Goal: Use online tool/utility: Utilize a website feature to perform a specific function

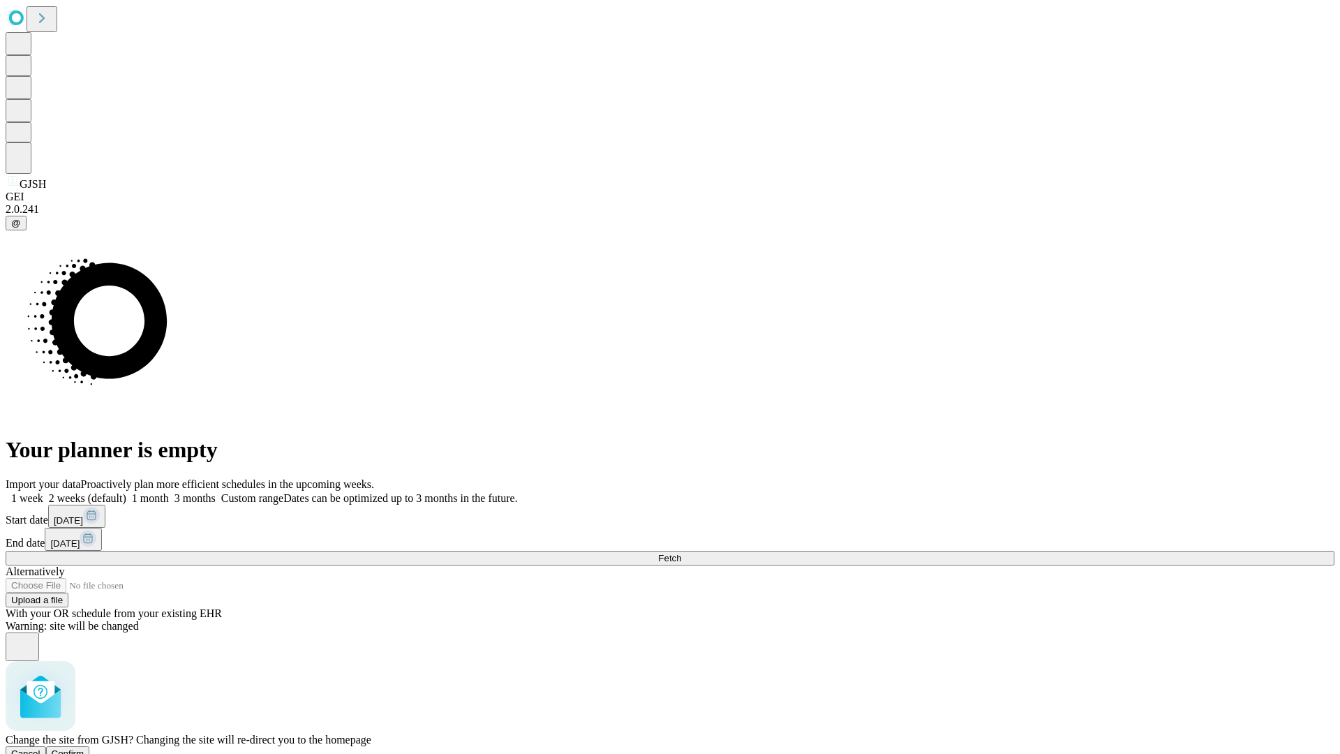
click at [84, 748] on span "Confirm" at bounding box center [68, 753] width 33 height 10
click at [43, 492] on label "1 week" at bounding box center [25, 498] width 38 height 12
click at [681, 553] on span "Fetch" at bounding box center [669, 558] width 23 height 10
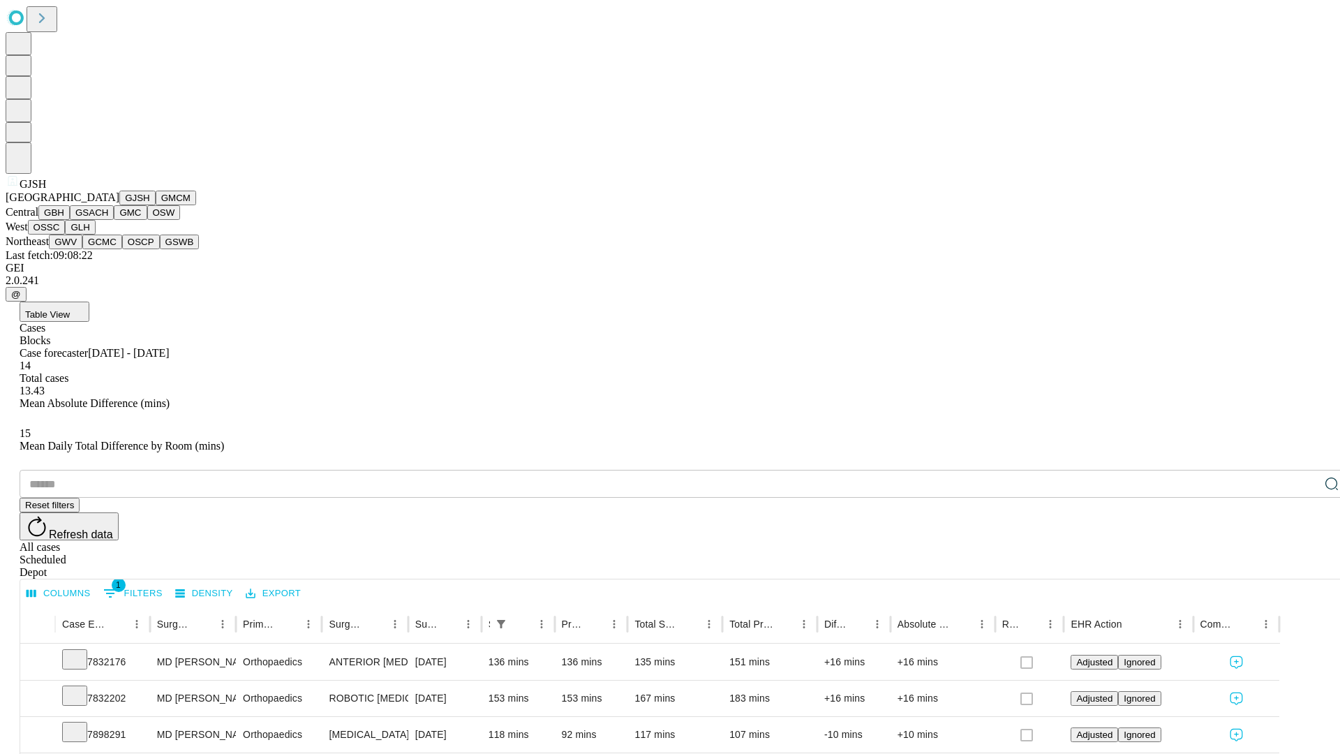
click at [156, 205] on button "GMCM" at bounding box center [176, 198] width 40 height 15
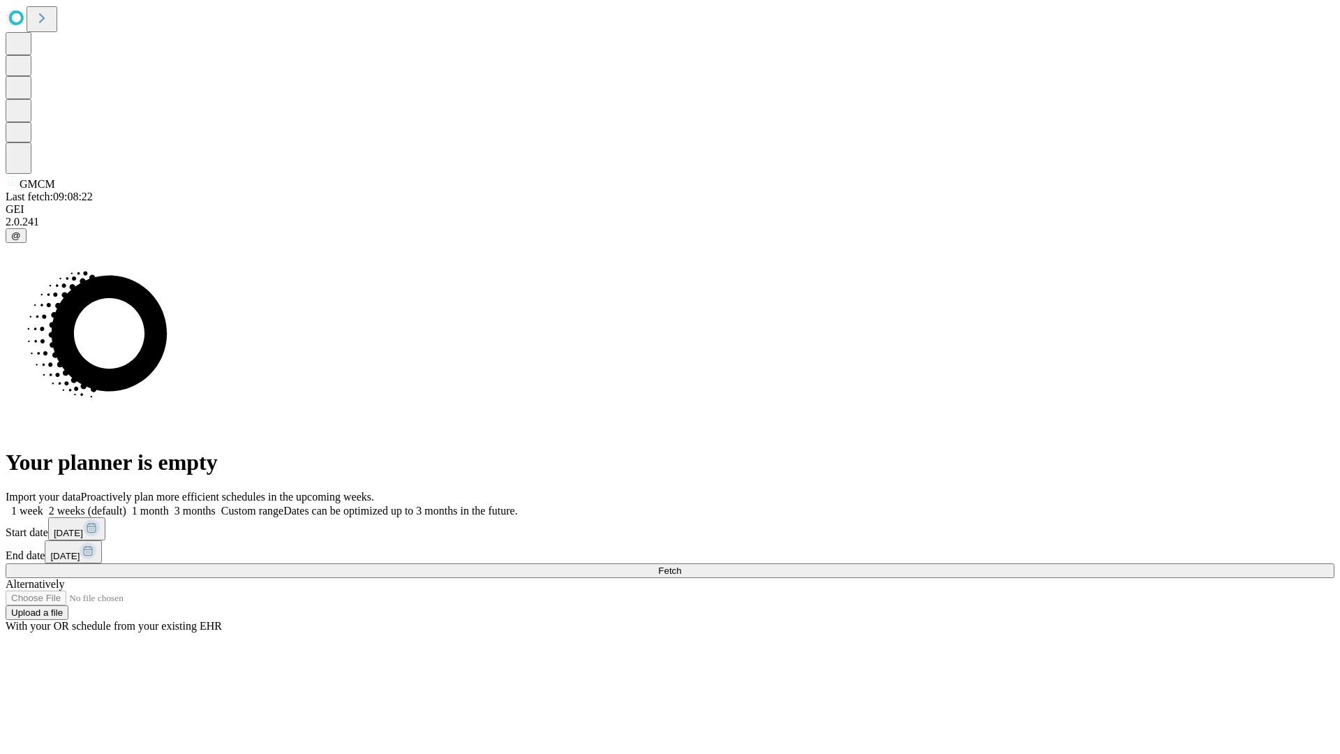
click at [43, 505] on label "1 week" at bounding box center [25, 511] width 38 height 12
click at [681, 565] on span "Fetch" at bounding box center [669, 570] width 23 height 10
click at [43, 505] on label "1 week" at bounding box center [25, 511] width 38 height 12
click at [681, 565] on span "Fetch" at bounding box center [669, 570] width 23 height 10
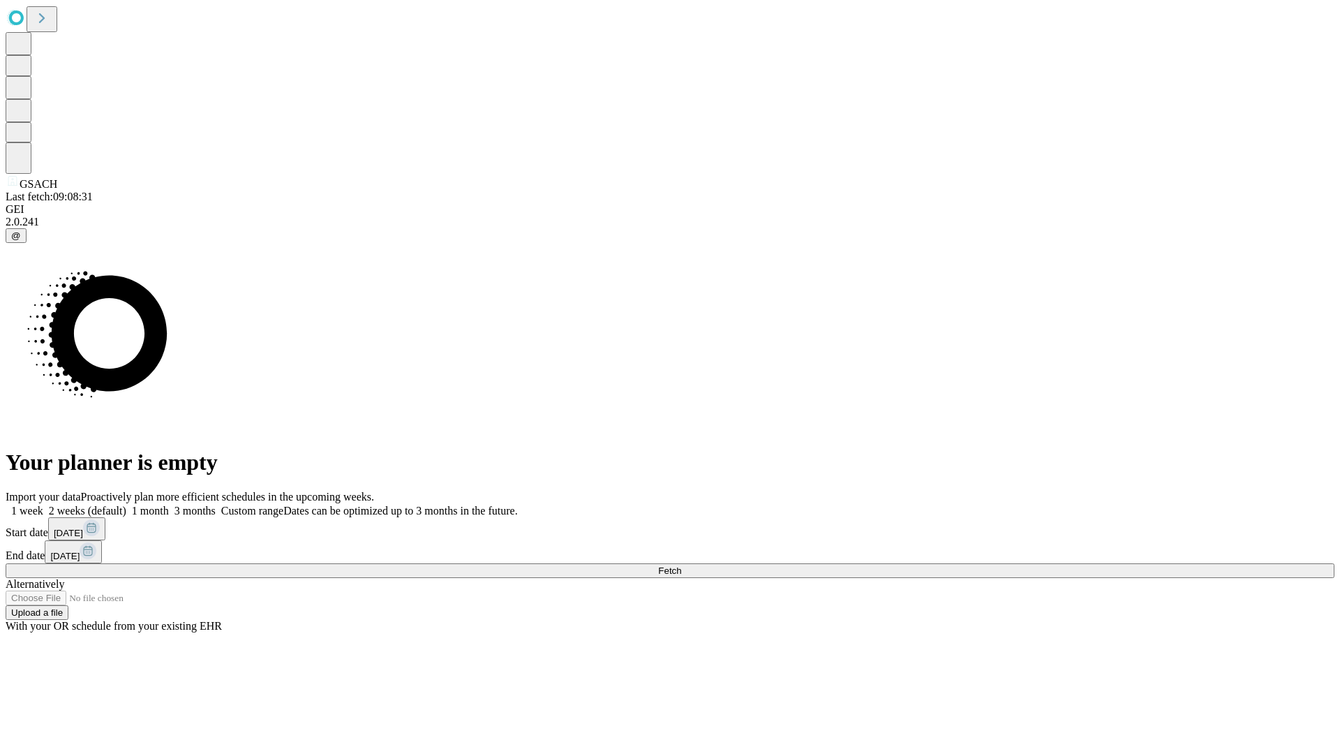
click at [43, 505] on label "1 week" at bounding box center [25, 511] width 38 height 12
click at [681, 565] on span "Fetch" at bounding box center [669, 570] width 23 height 10
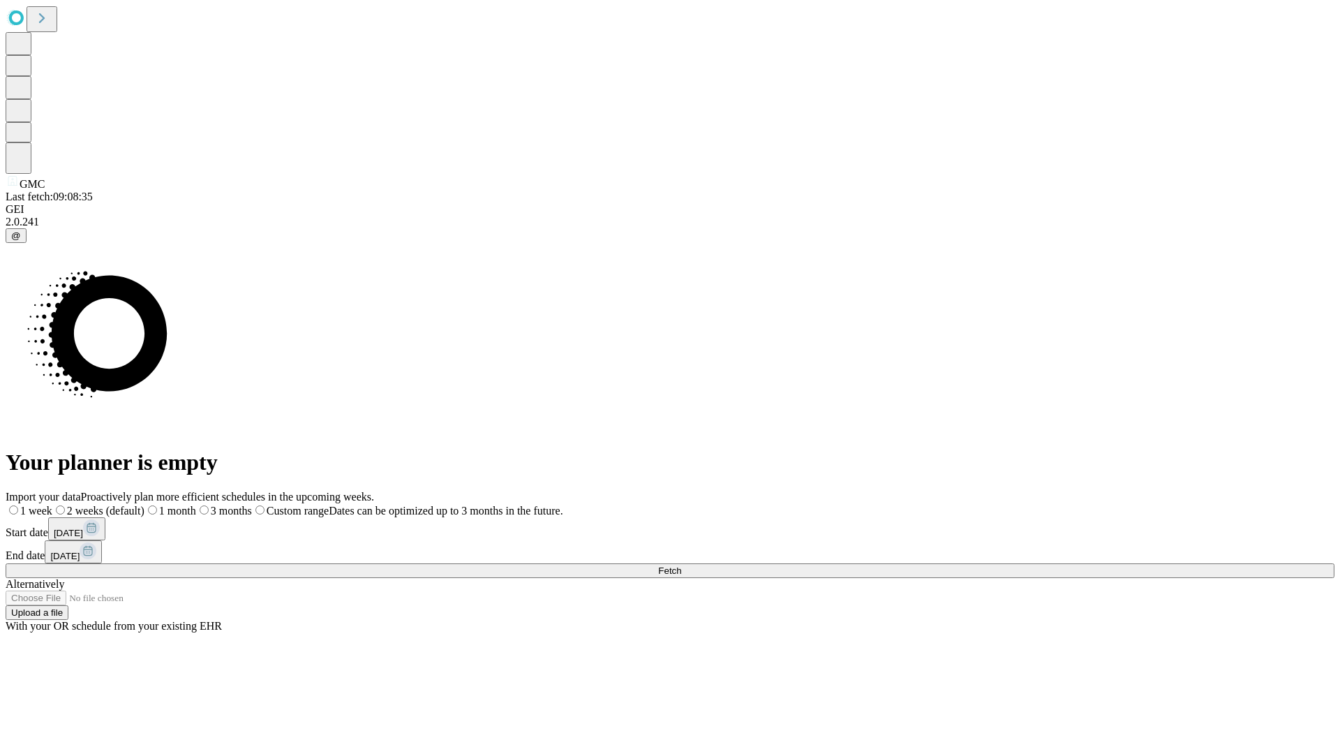
click at [681, 565] on span "Fetch" at bounding box center [669, 570] width 23 height 10
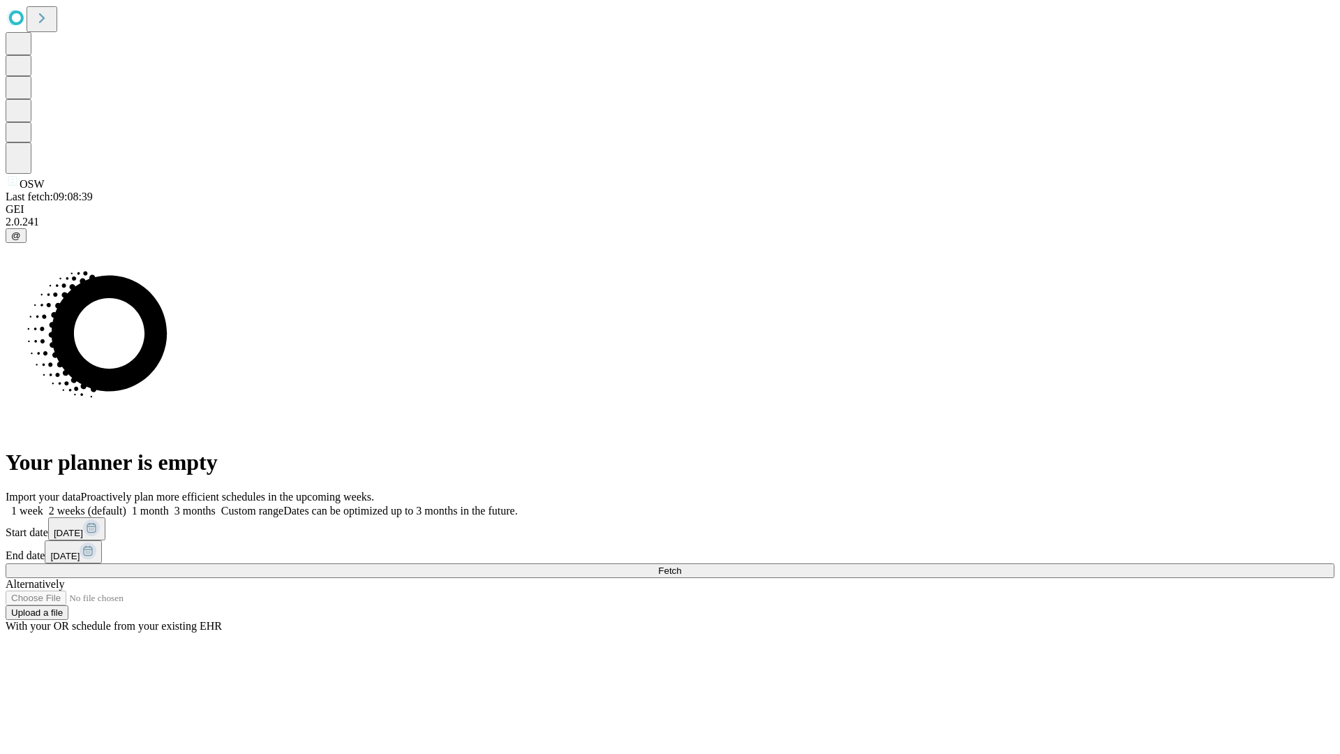
click at [43, 505] on label "1 week" at bounding box center [25, 511] width 38 height 12
click at [681, 565] on span "Fetch" at bounding box center [669, 570] width 23 height 10
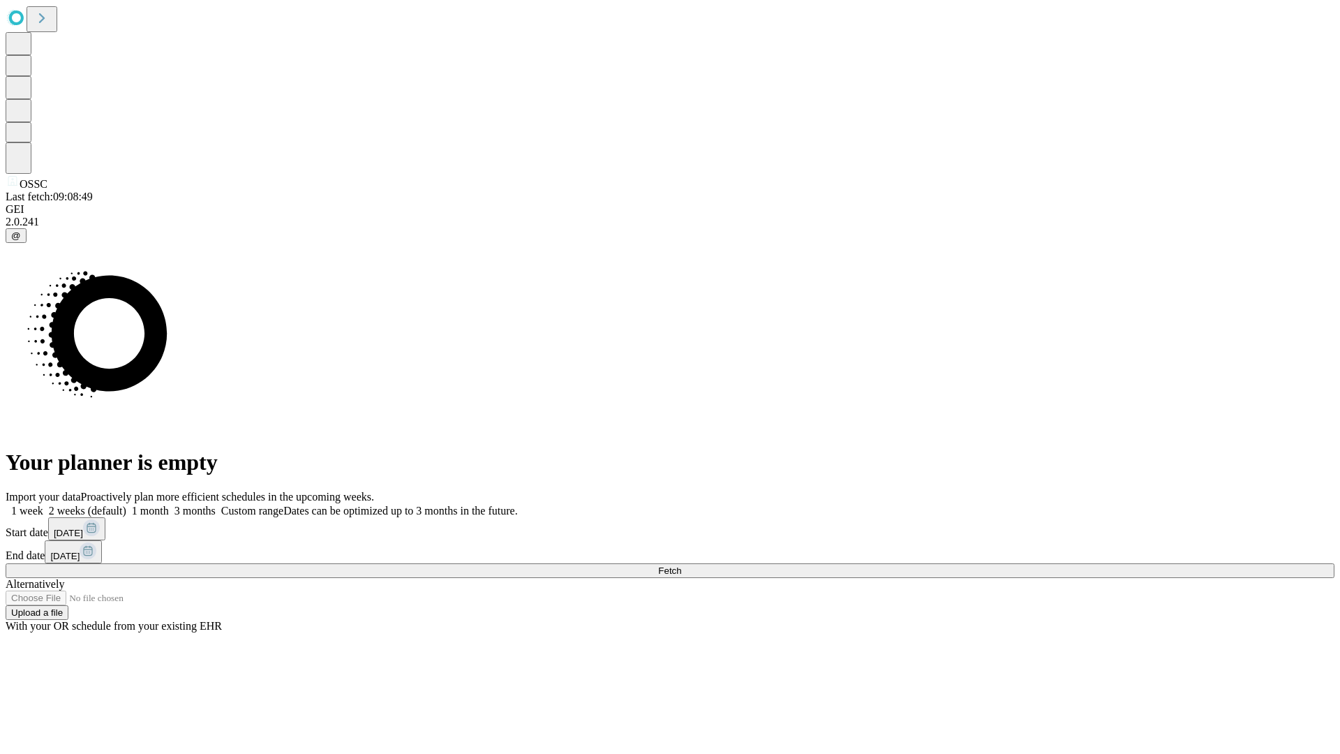
click at [681, 565] on span "Fetch" at bounding box center [669, 570] width 23 height 10
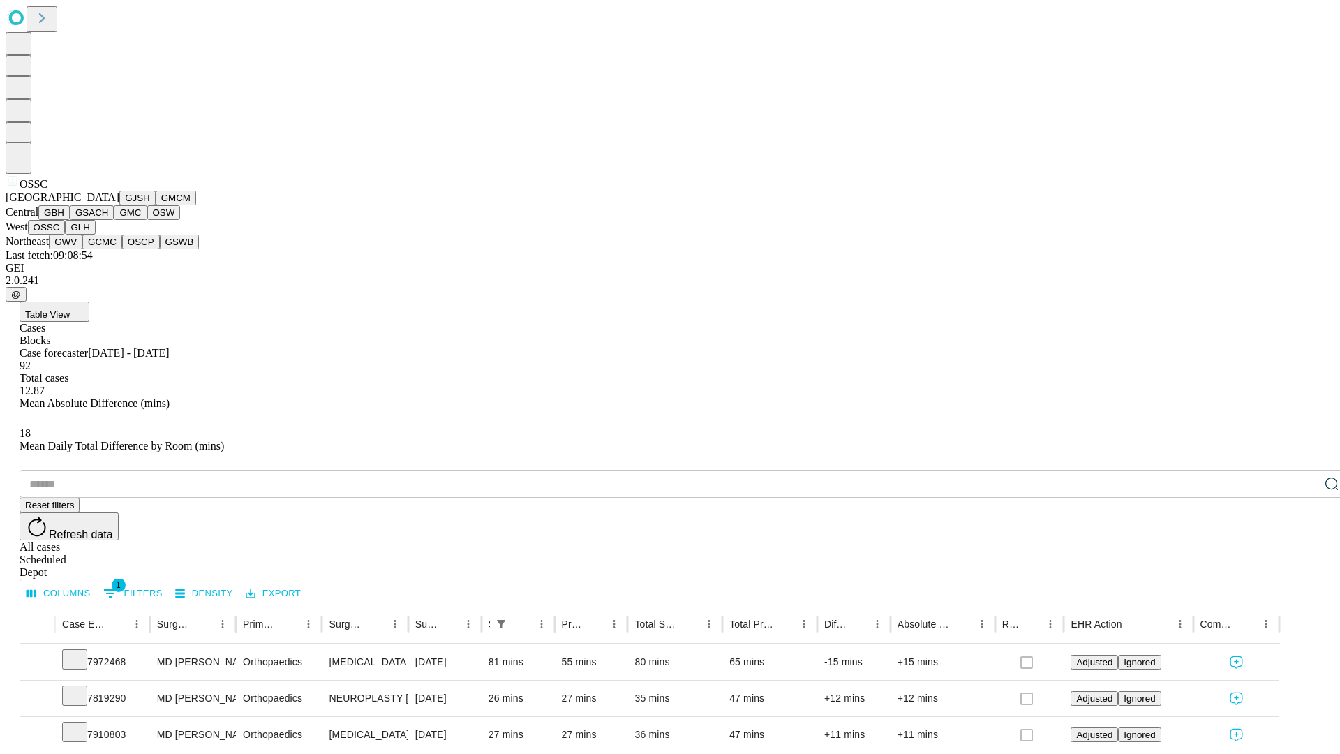
click at [95, 235] on button "GLH" at bounding box center [80, 227] width 30 height 15
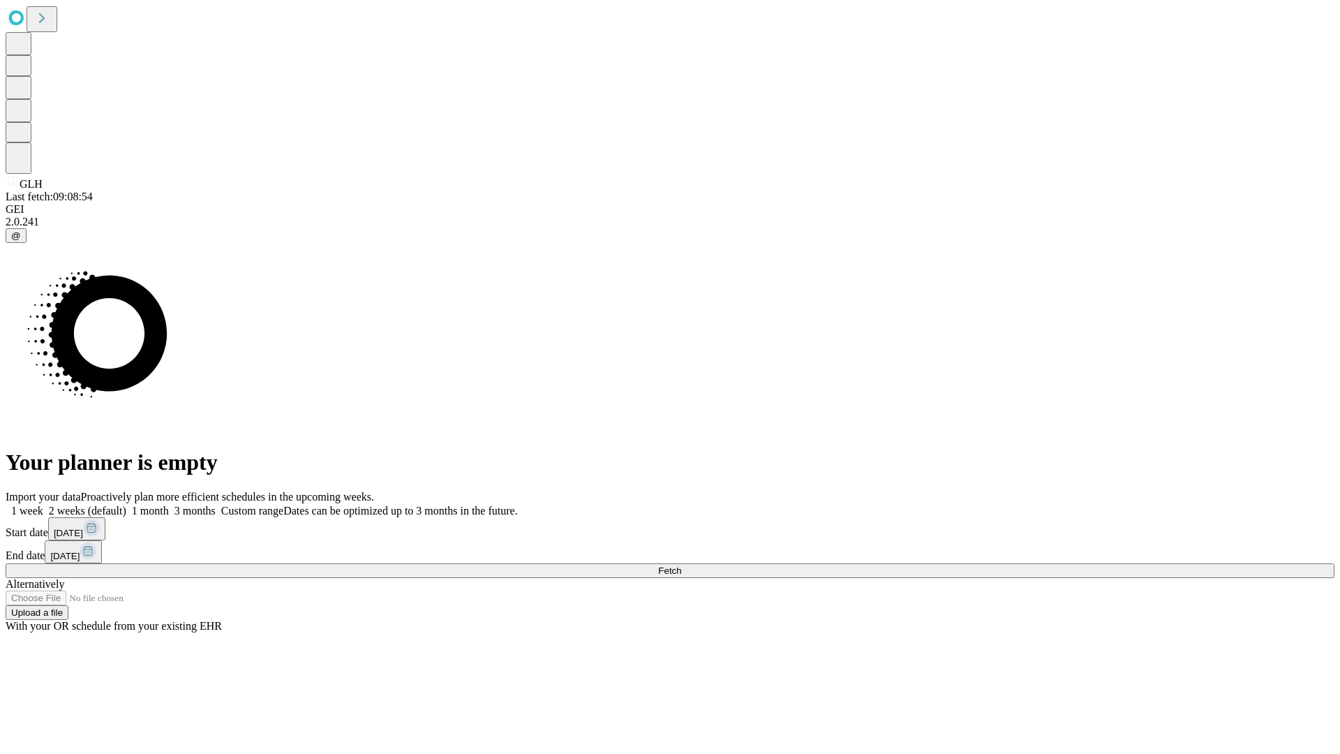
click at [43, 505] on label "1 week" at bounding box center [25, 511] width 38 height 12
click at [681, 565] on span "Fetch" at bounding box center [669, 570] width 23 height 10
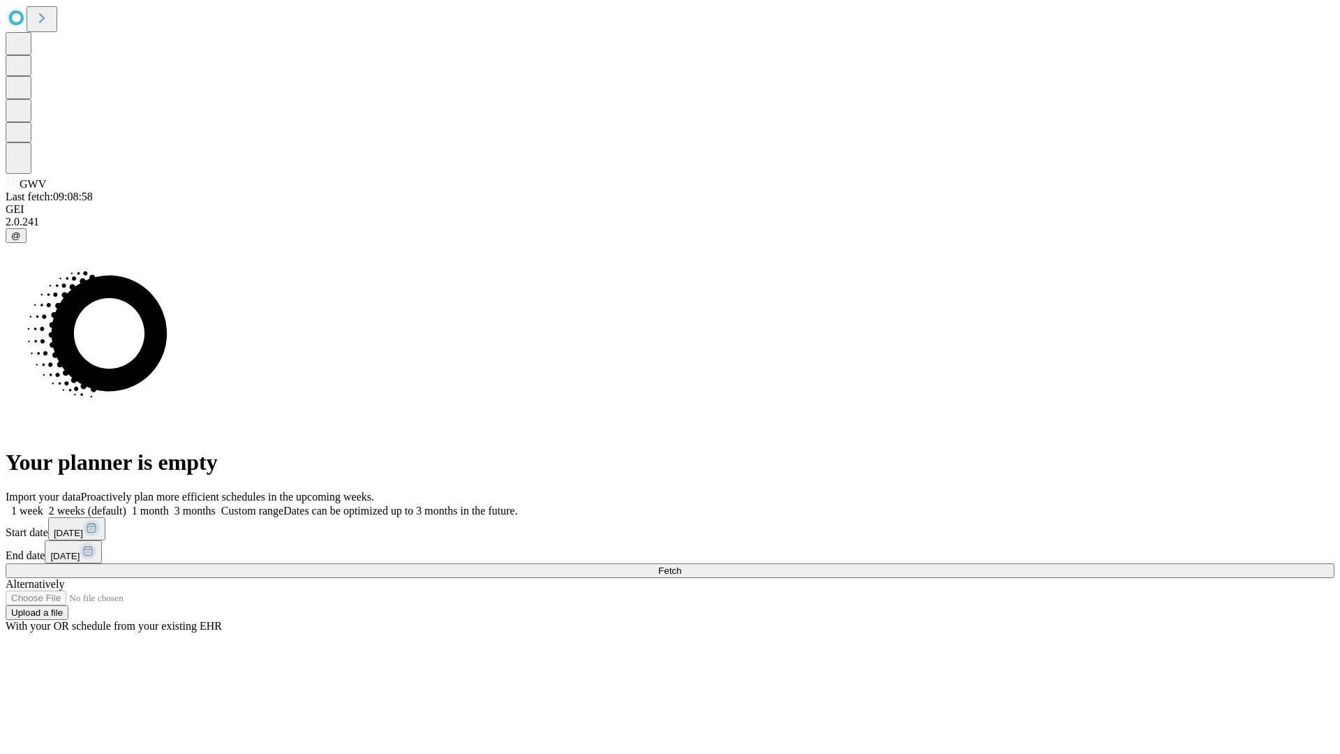
click at [43, 505] on label "1 week" at bounding box center [25, 511] width 38 height 12
click at [681, 565] on span "Fetch" at bounding box center [669, 570] width 23 height 10
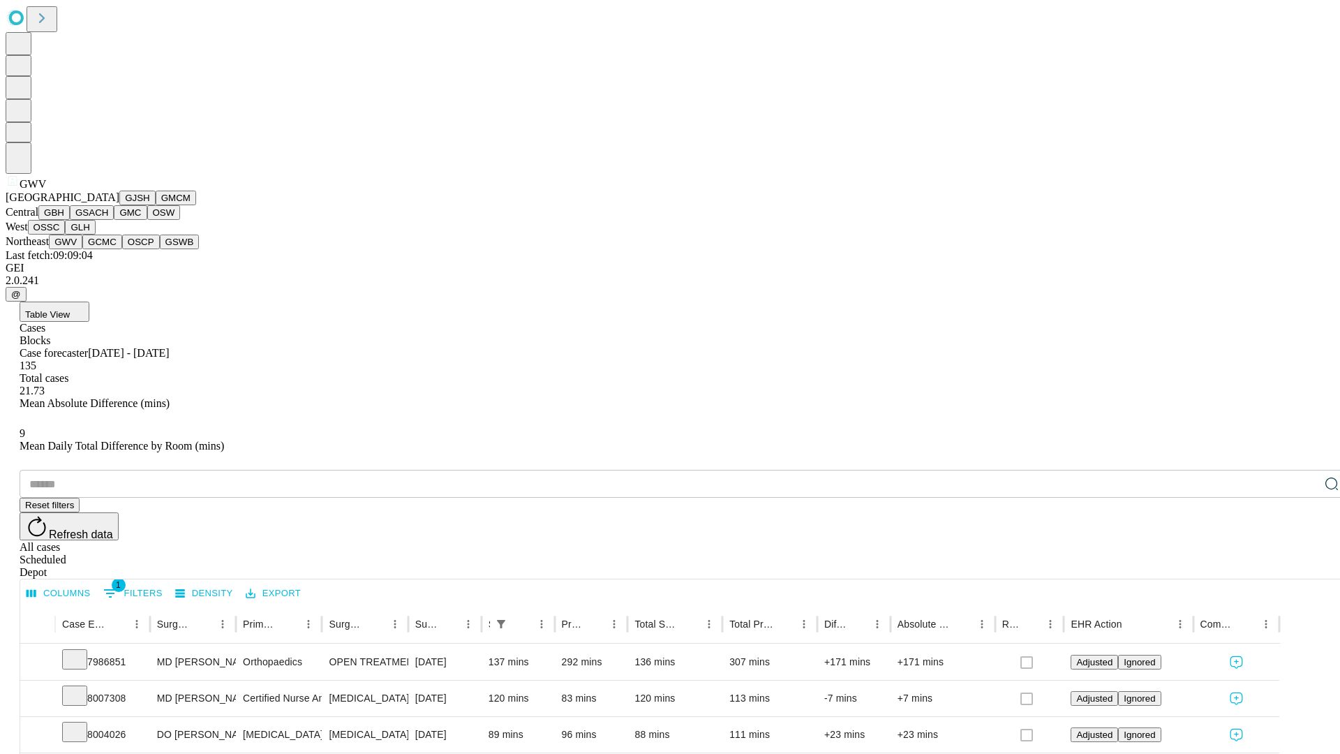
click at [108, 249] on button "GCMC" at bounding box center [102, 242] width 40 height 15
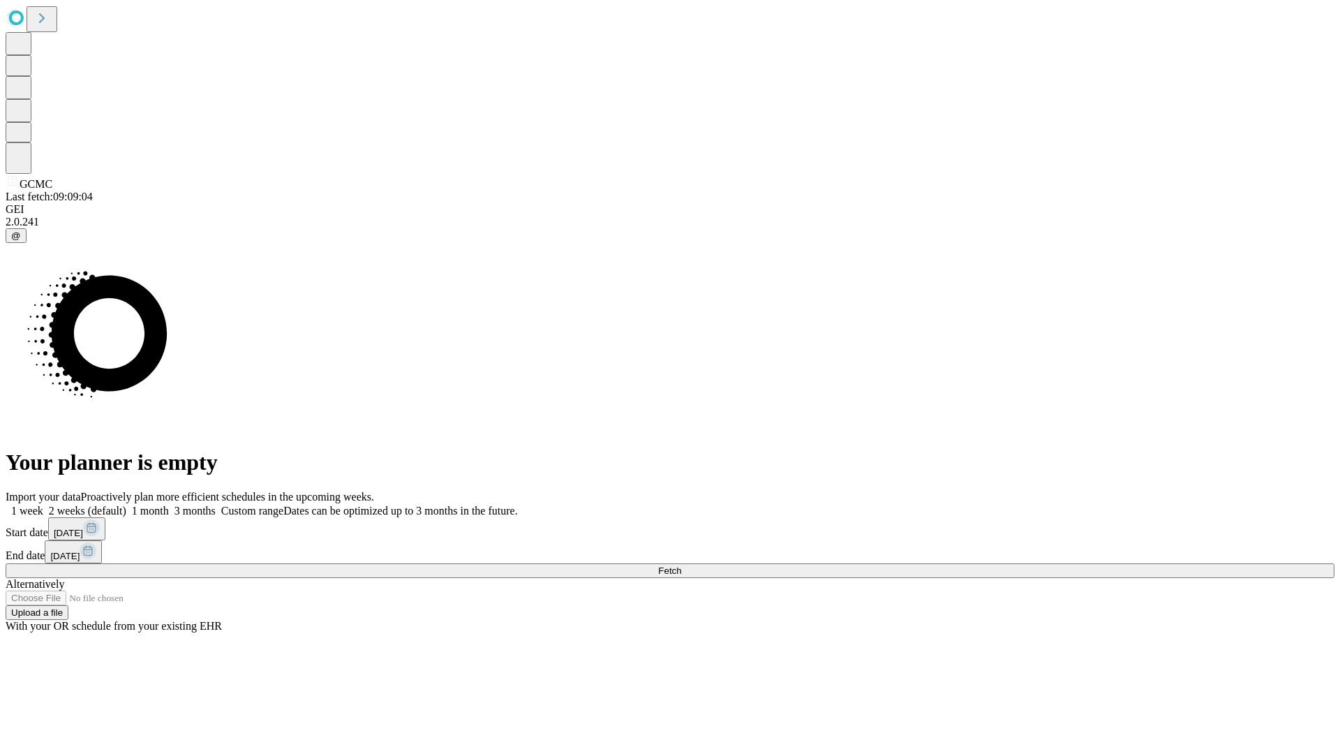
click at [43, 505] on label "1 week" at bounding box center [25, 511] width 38 height 12
click at [681, 565] on span "Fetch" at bounding box center [669, 570] width 23 height 10
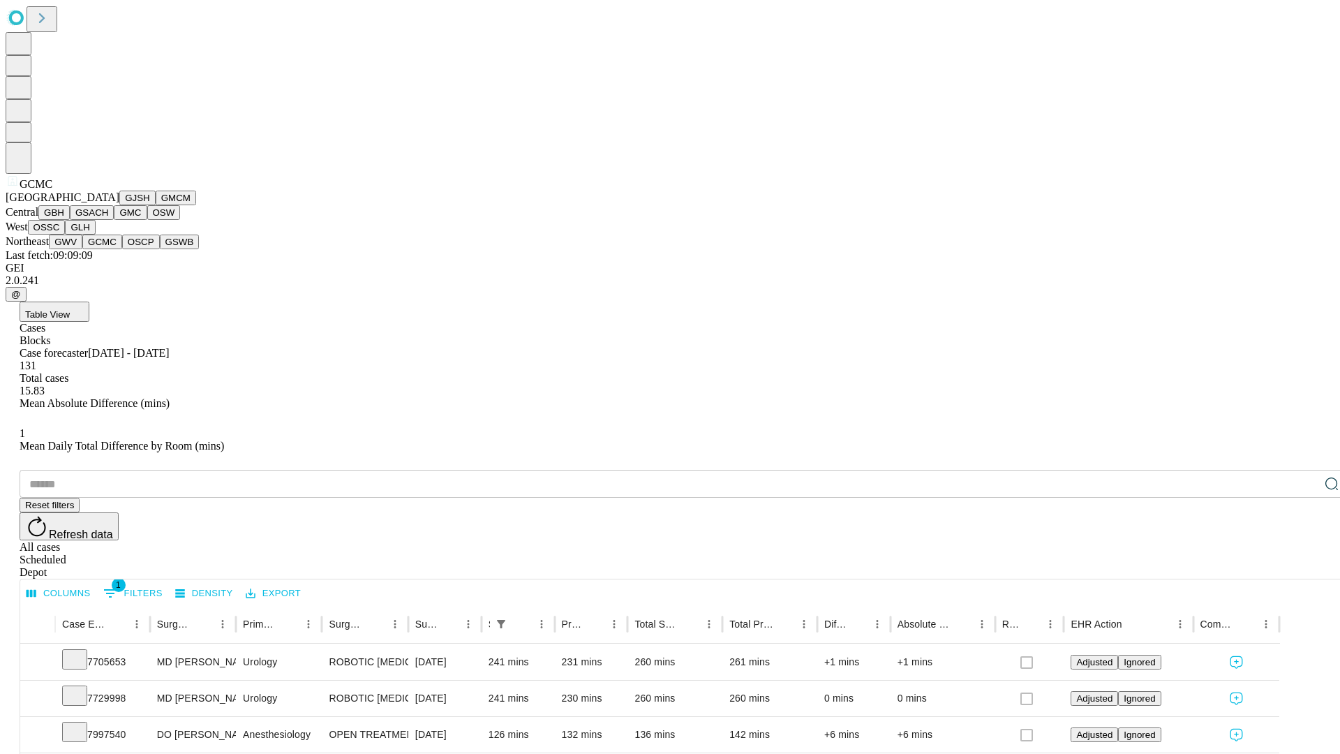
click at [122, 249] on button "OSCP" at bounding box center [141, 242] width 38 height 15
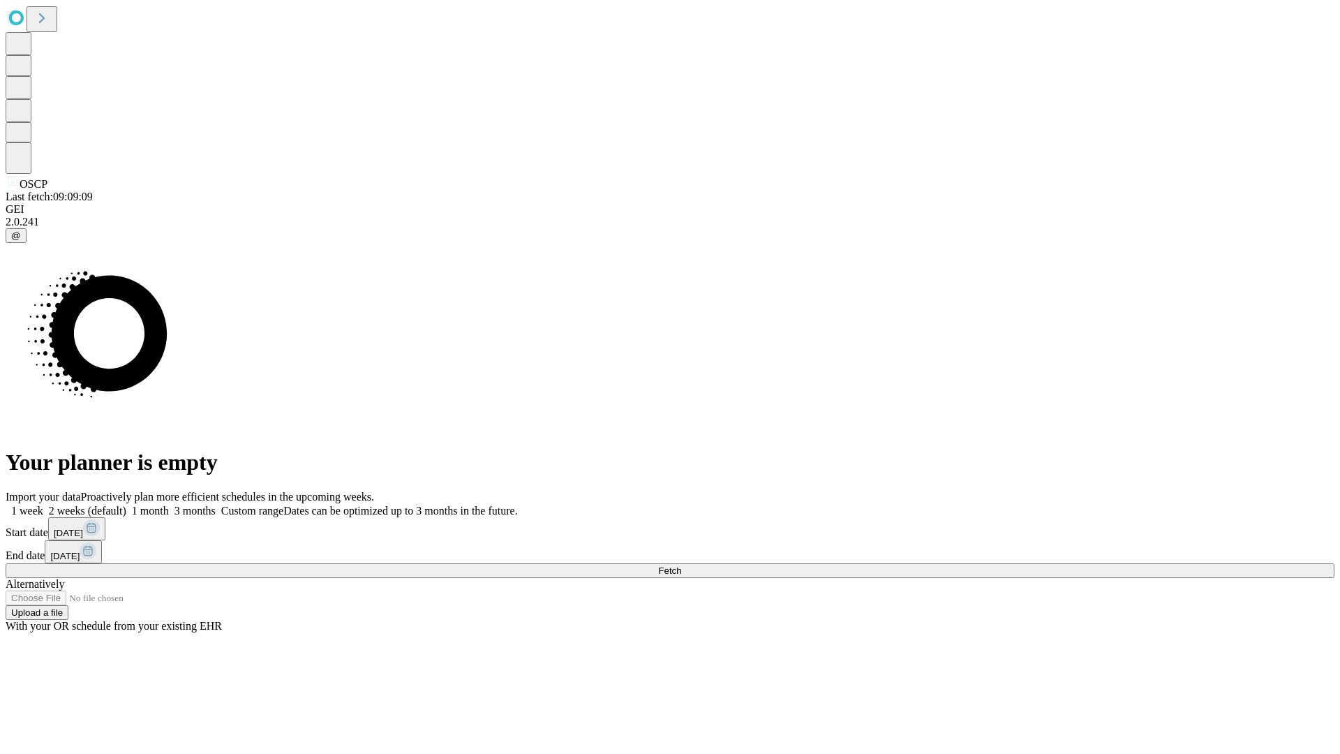
click at [43, 505] on label "1 week" at bounding box center [25, 511] width 38 height 12
click at [681, 565] on span "Fetch" at bounding box center [669, 570] width 23 height 10
